Goal: Task Accomplishment & Management: Manage account settings

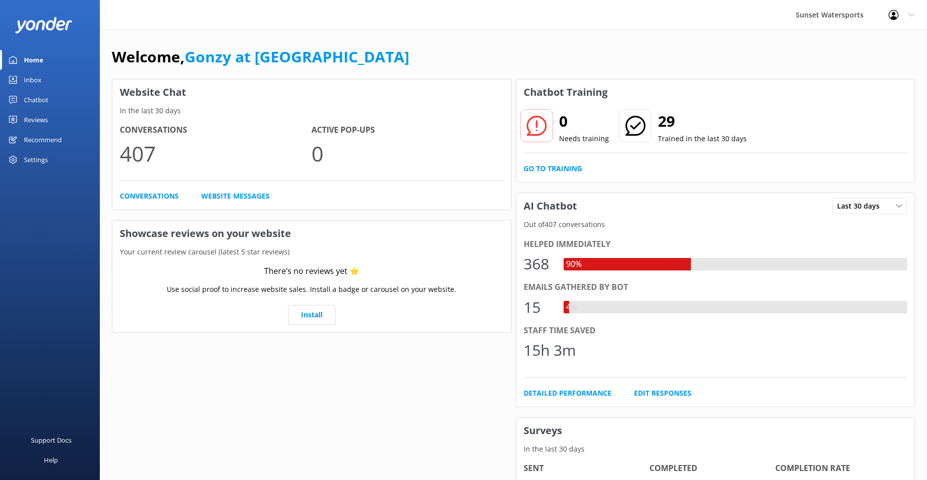
click at [38, 80] on div "Inbox" at bounding box center [32, 80] width 17 height 20
